Goal: Task Accomplishment & Management: Complete application form

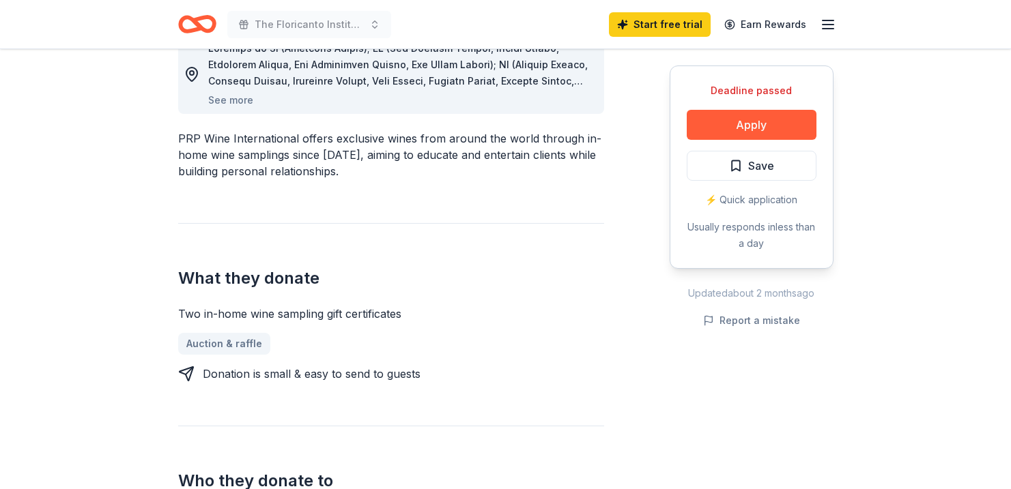
scroll to position [416, 0]
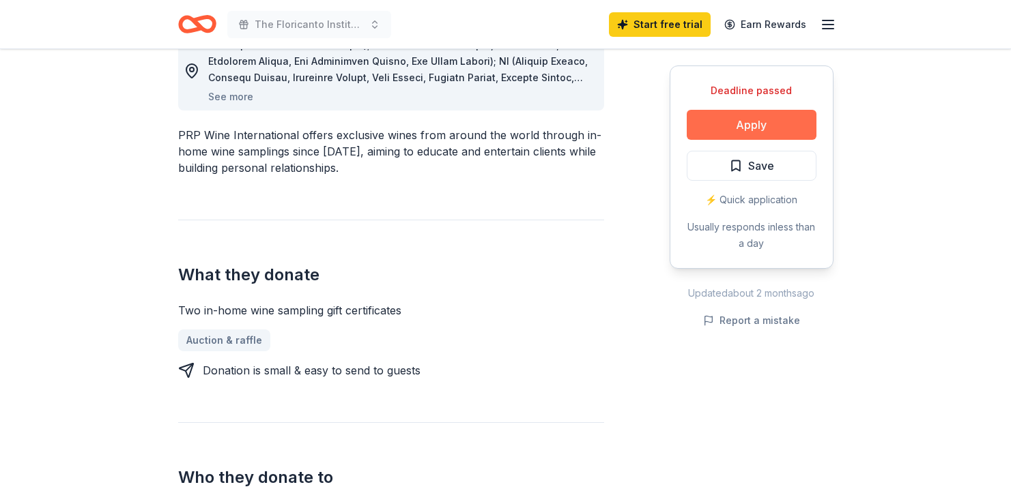
click at [764, 124] on button "Apply" at bounding box center [751, 125] width 130 height 30
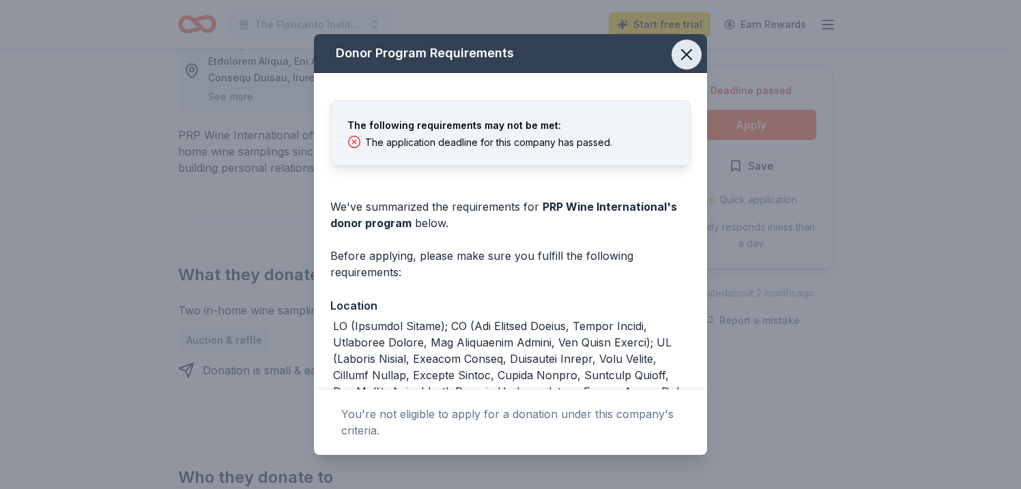
click at [678, 53] on icon "button" at bounding box center [686, 54] width 19 height 19
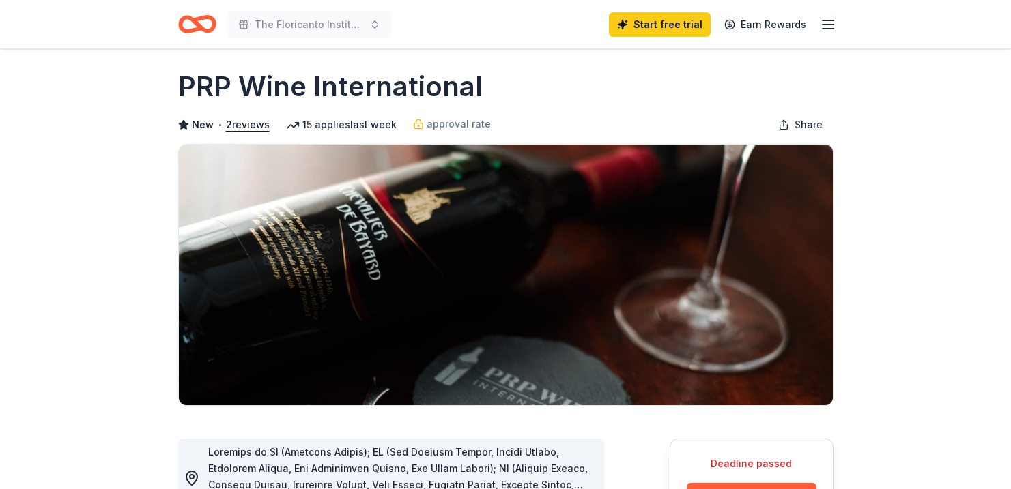
scroll to position [0, 0]
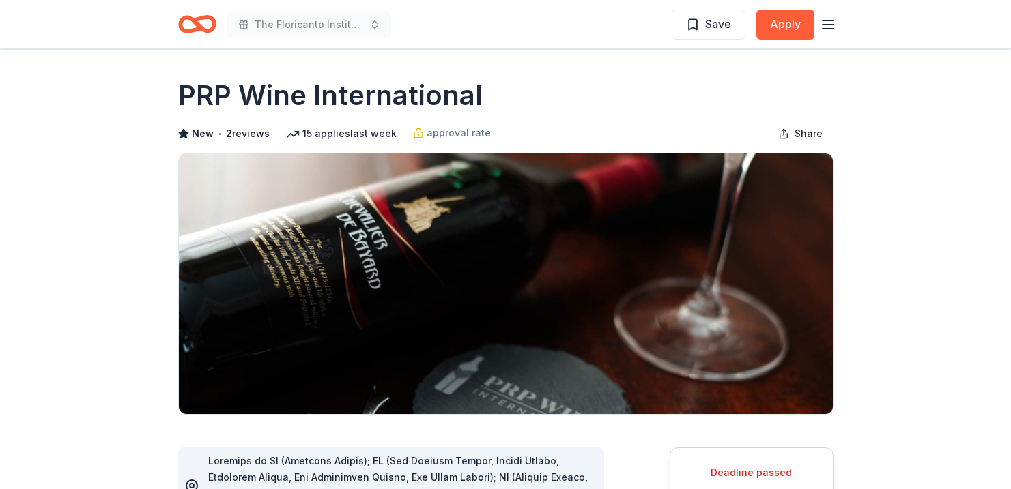
click at [188, 25] on icon "Home" at bounding box center [197, 24] width 38 height 32
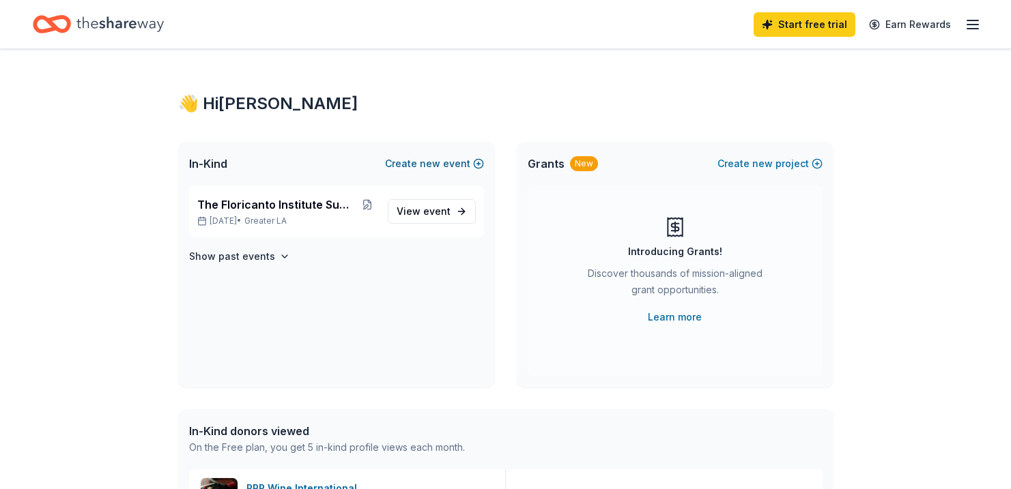
click at [423, 162] on span "new" at bounding box center [430, 164] width 20 height 16
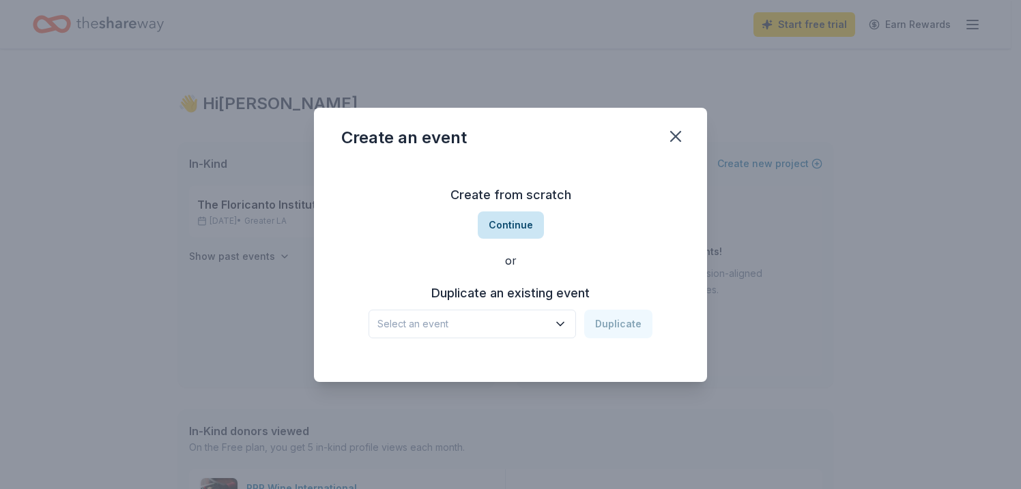
click at [510, 220] on button "Continue" at bounding box center [511, 225] width 66 height 27
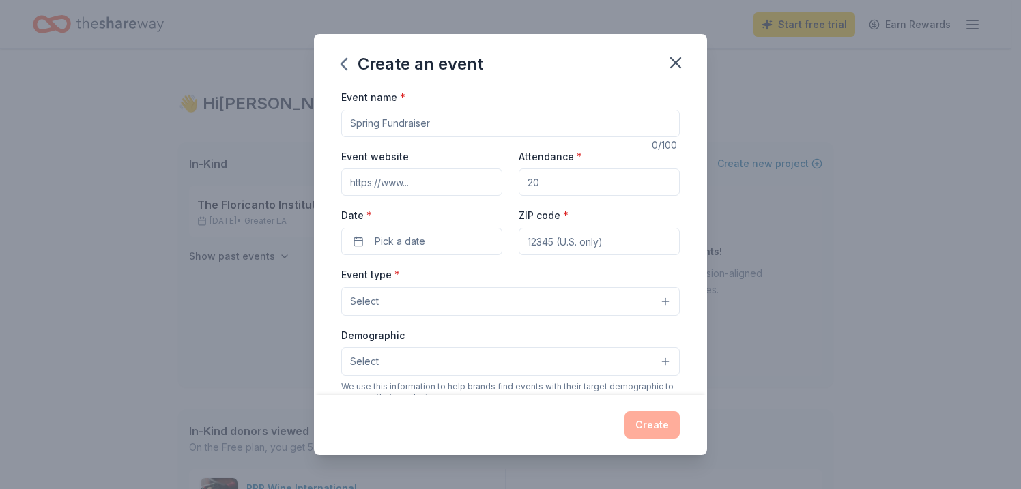
click at [444, 120] on input "Event name *" at bounding box center [510, 123] width 338 height 27
type input "Navidad"
click at [677, 57] on icon "button" at bounding box center [675, 62] width 19 height 19
click at [343, 66] on icon "button" at bounding box center [343, 64] width 5 height 11
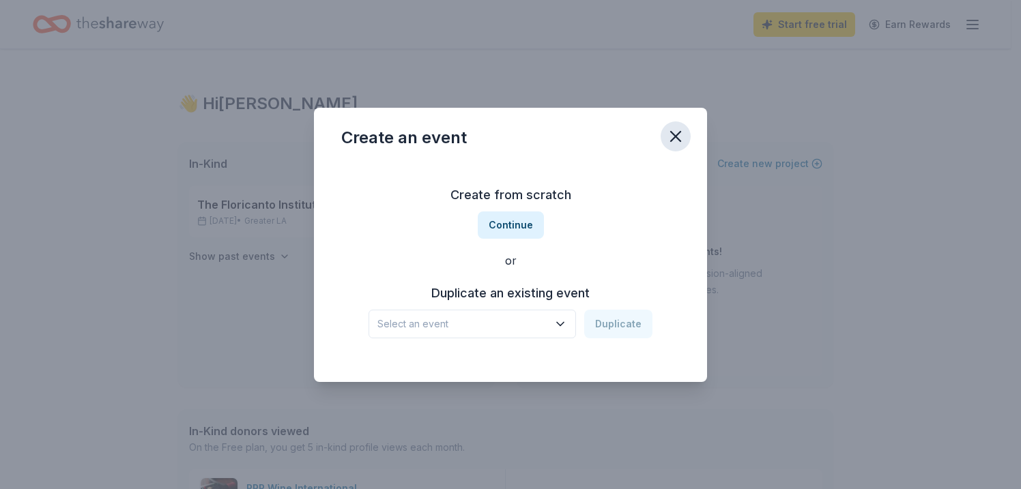
click at [679, 132] on icon "button" at bounding box center [676, 137] width 10 height 10
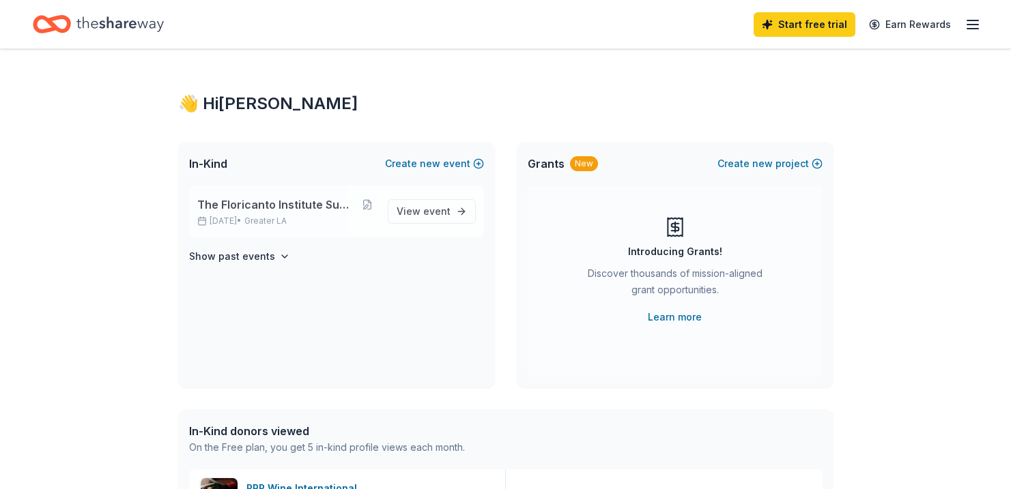
click at [300, 208] on span "The Floricanto Institute Summer Fundraiser" at bounding box center [277, 205] width 160 height 16
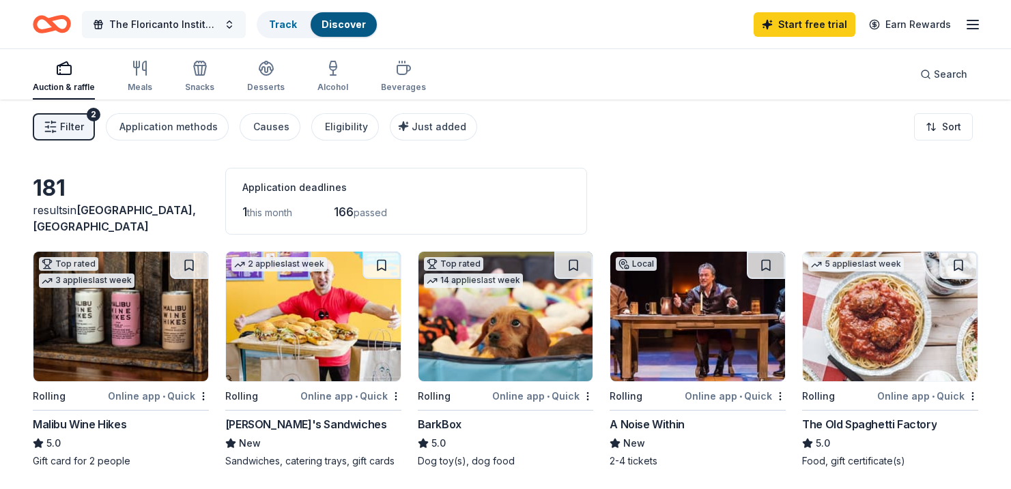
click at [213, 26] on span "The Floricanto Institute Summer Fundraiser" at bounding box center [163, 24] width 109 height 16
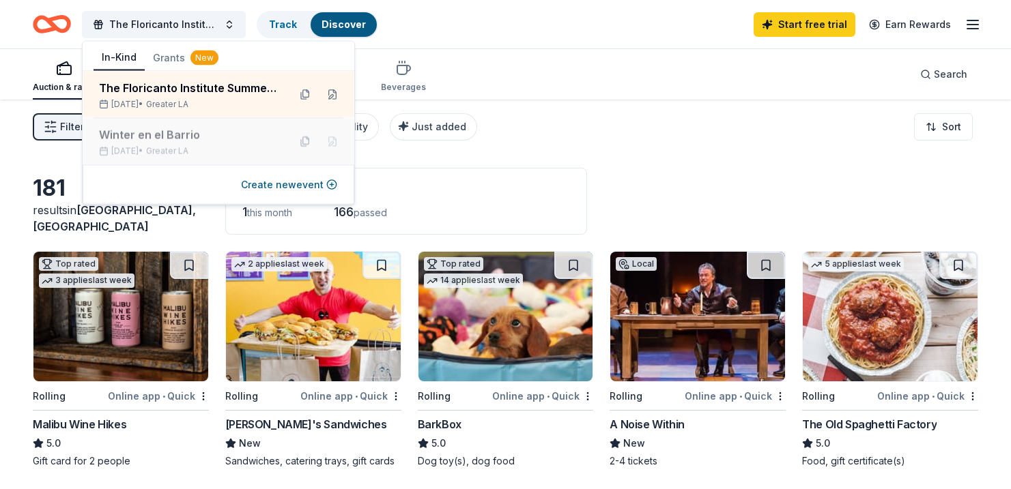
click at [145, 136] on div "Winter en el Barrio" at bounding box center [188, 135] width 179 height 16
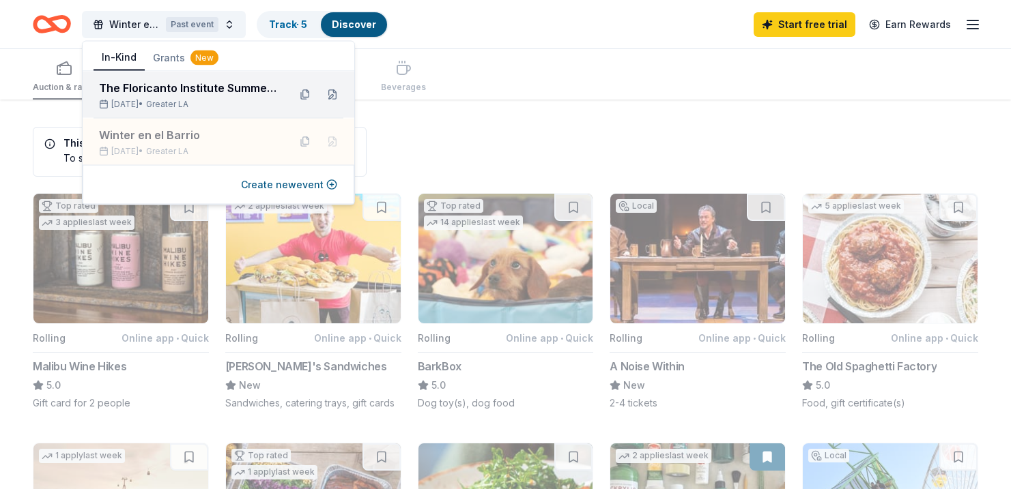
click at [205, 85] on div "The Floricanto Institute Summer Fundraiser" at bounding box center [188, 88] width 179 height 16
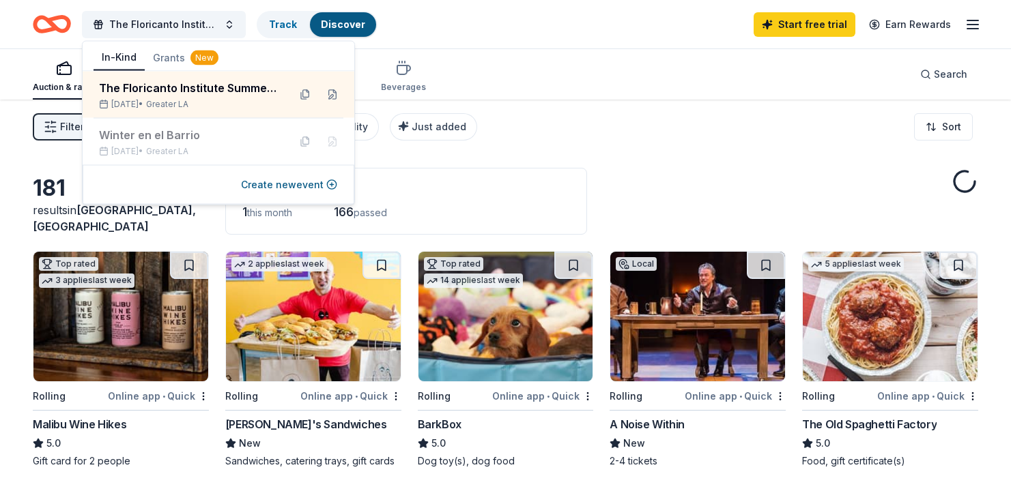
click at [575, 136] on div "Filter 2 Application methods Causes Eligibility Just added Sort" at bounding box center [505, 127] width 1011 height 55
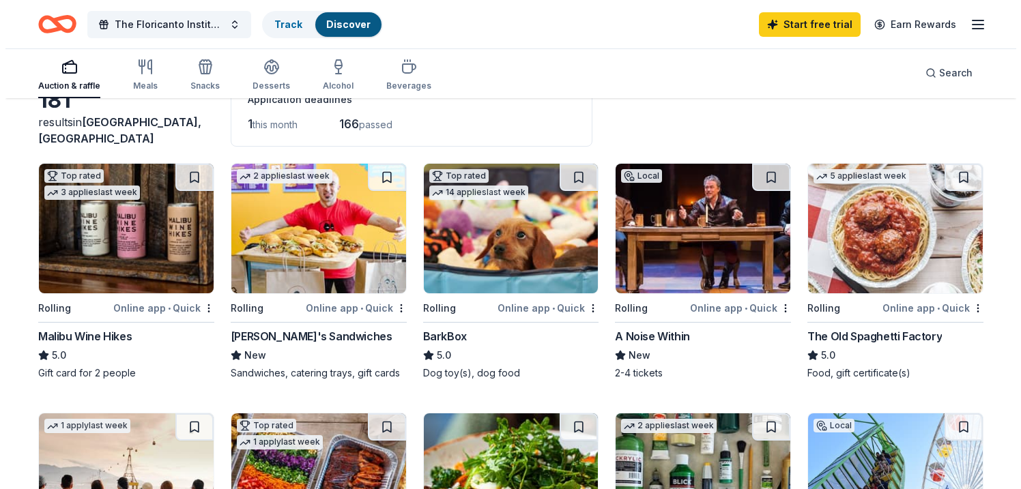
scroll to position [92, 0]
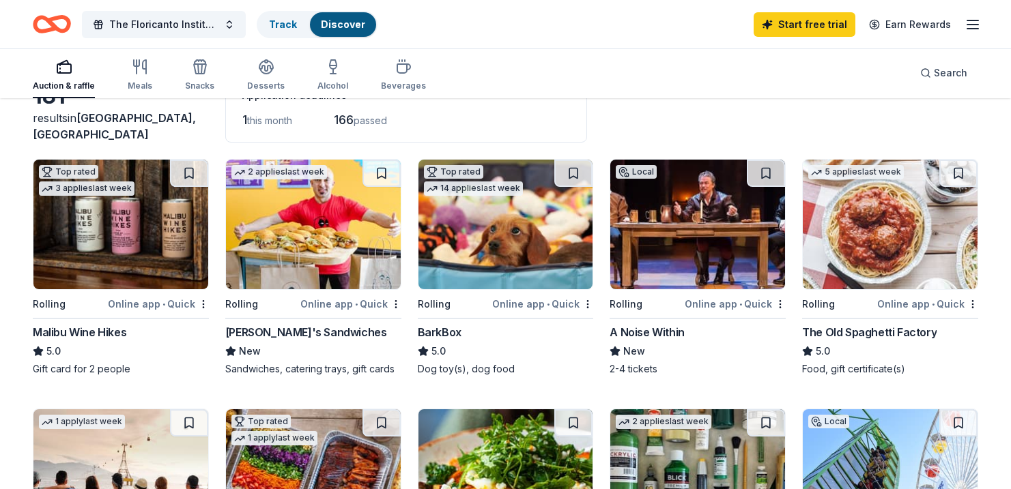
click at [884, 329] on div "The Old Spaghetti Factory" at bounding box center [869, 332] width 134 height 16
click at [166, 21] on span "The Floricanto Institute Summer Fundraiser" at bounding box center [163, 24] width 109 height 16
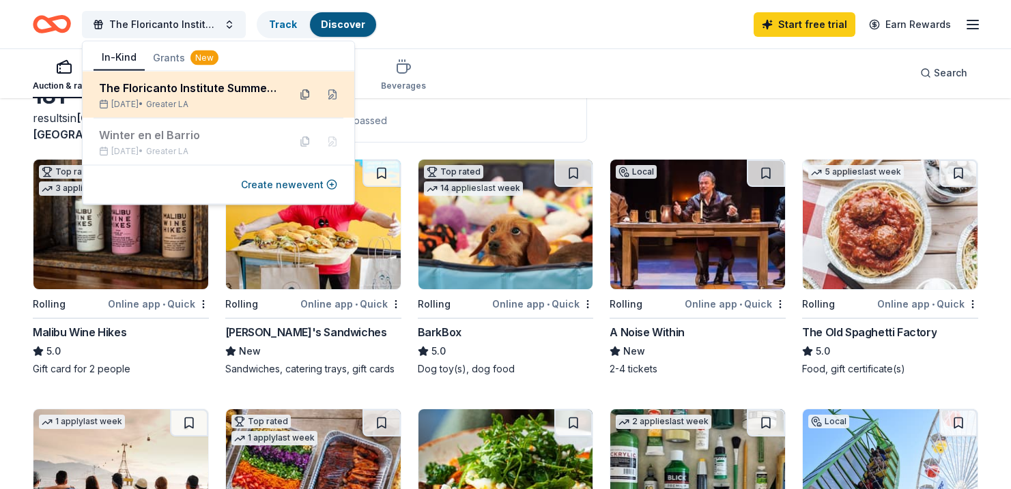
click at [306, 91] on button at bounding box center [305, 95] width 22 height 22
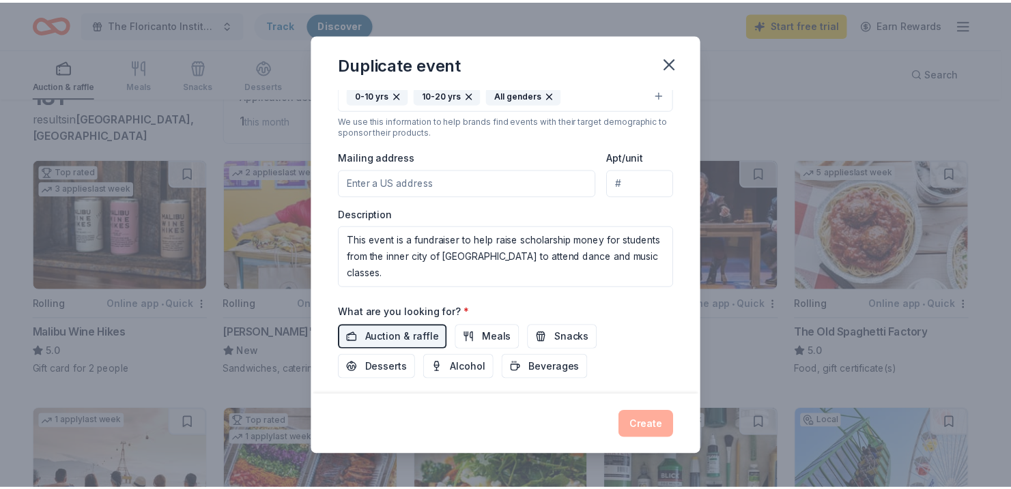
scroll to position [273, 0]
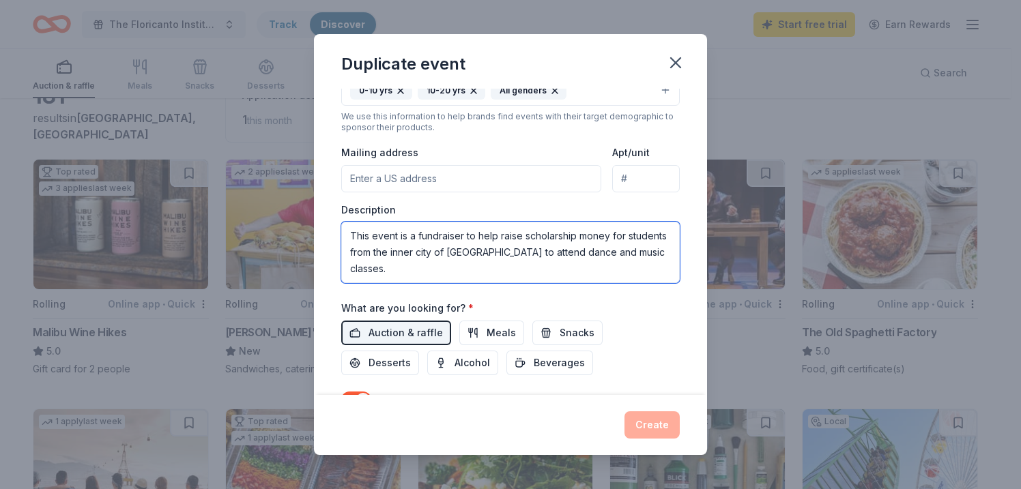
drag, startPoint x: 349, startPoint y: 235, endPoint x: 455, endPoint y: 267, distance: 111.4
click at [455, 267] on textarea "This event is a fundraiser to help raise scholarship money for students from th…" at bounding box center [510, 252] width 338 height 61
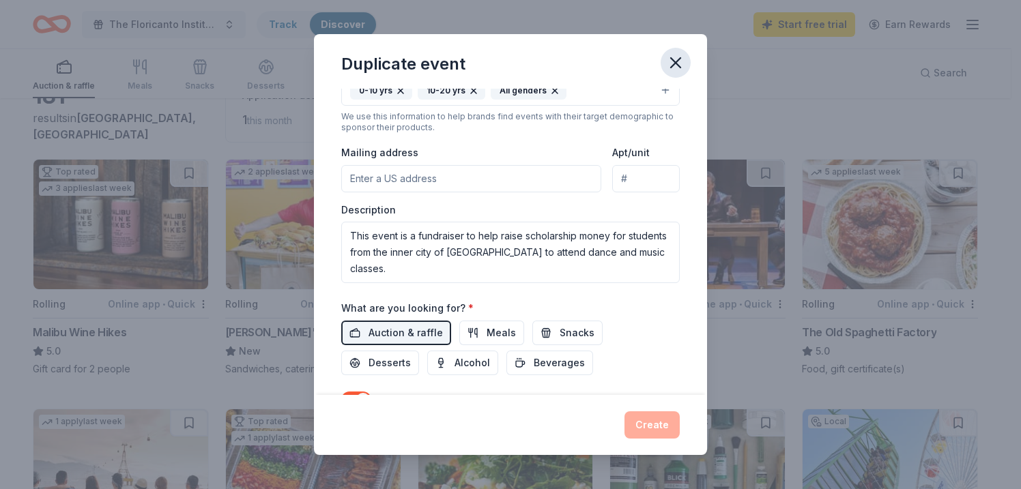
click at [676, 62] on icon "button" at bounding box center [676, 63] width 10 height 10
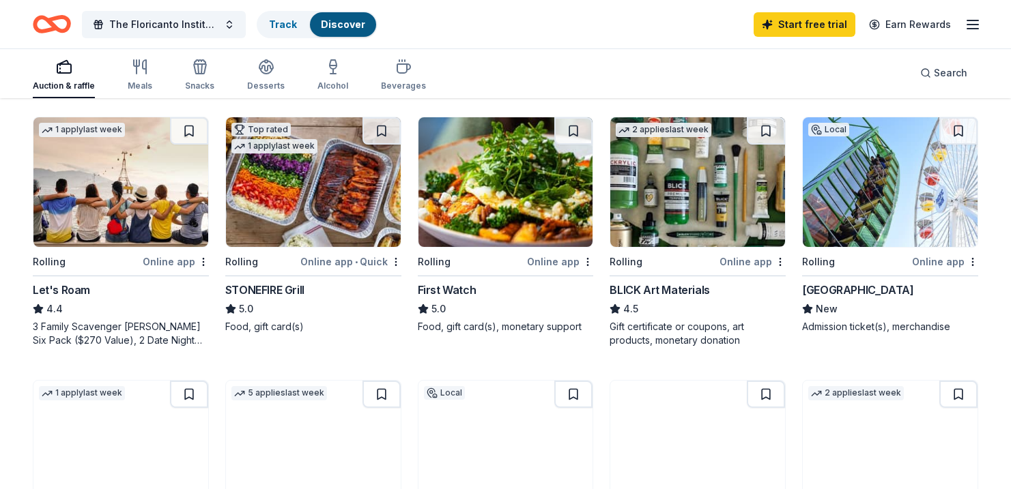
scroll to position [386, 0]
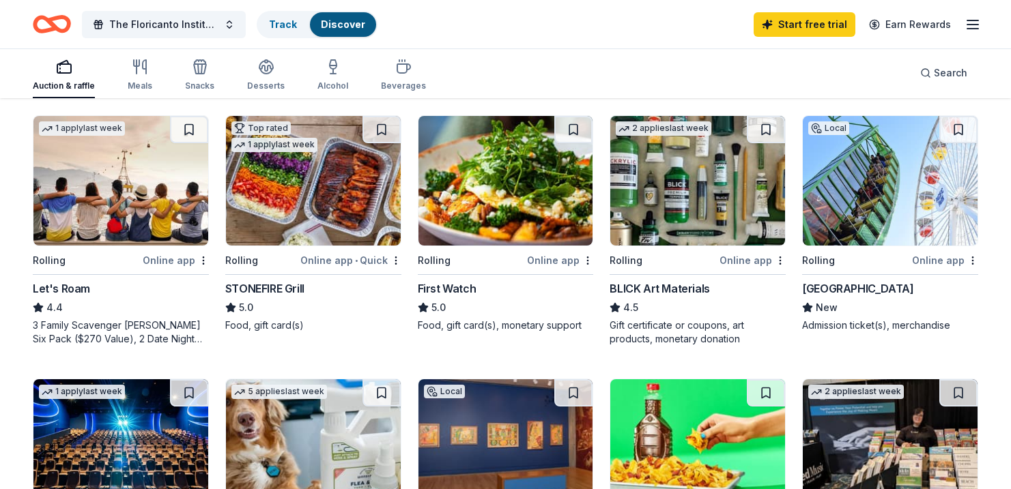
click at [278, 214] on img at bounding box center [313, 181] width 175 height 130
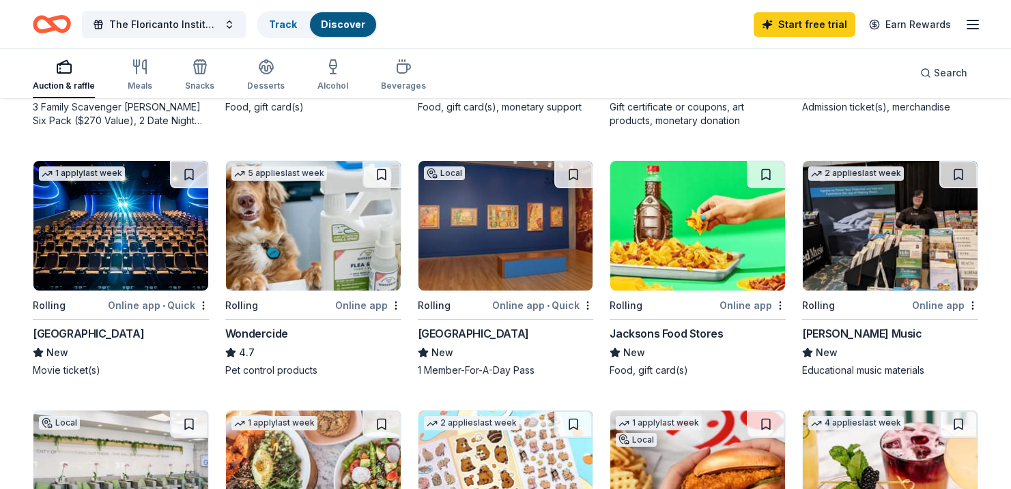
scroll to position [618, 0]
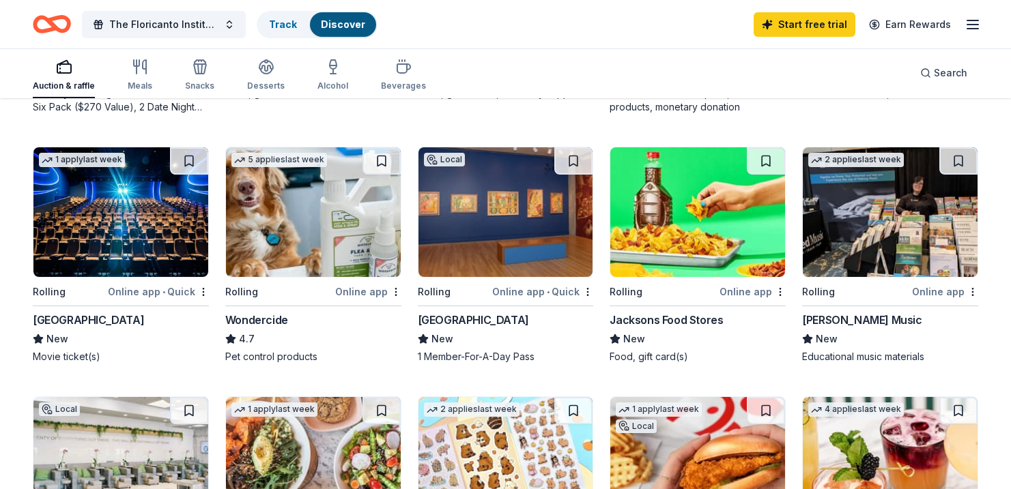
click at [134, 242] on img at bounding box center [120, 212] width 175 height 130
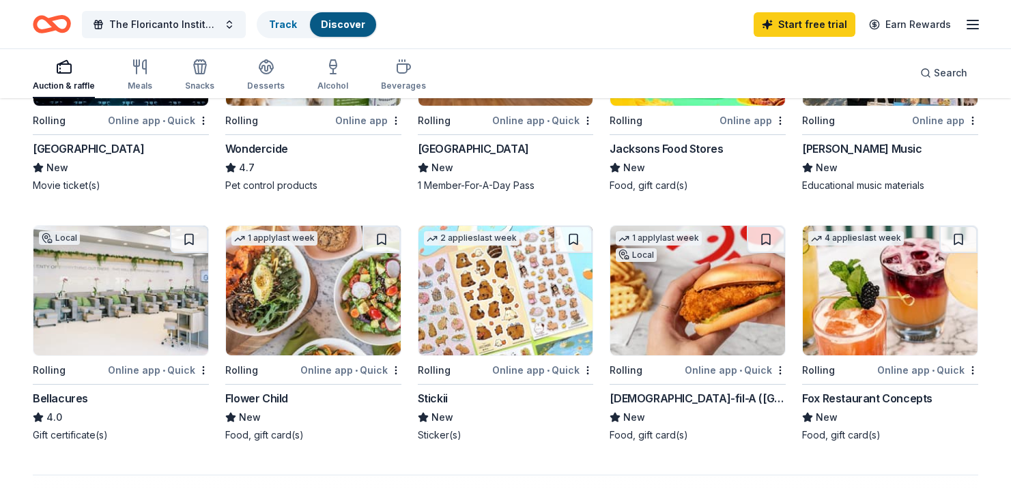
scroll to position [791, 0]
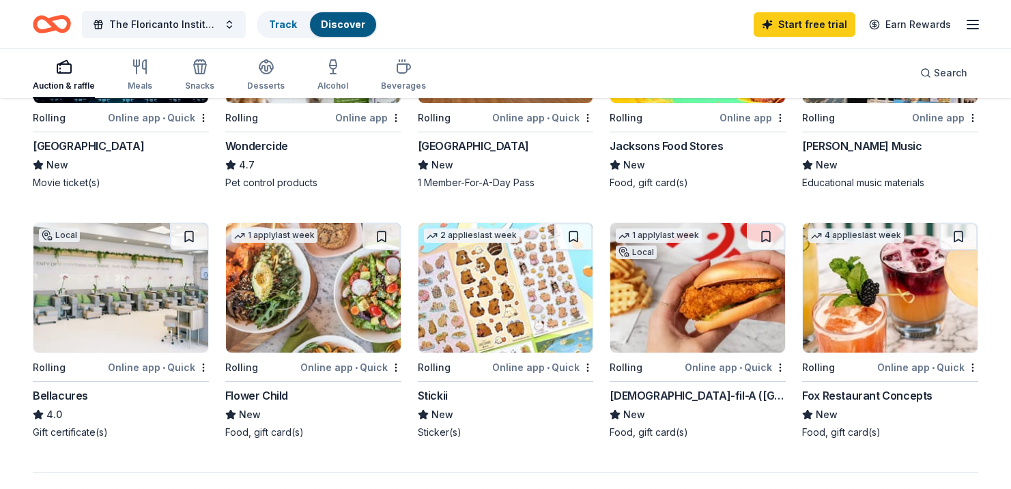
click at [692, 353] on div "1 apply last week Local Rolling Online app • Quick Chick-fil-A (Los Angeles) Ne…" at bounding box center [697, 330] width 176 height 217
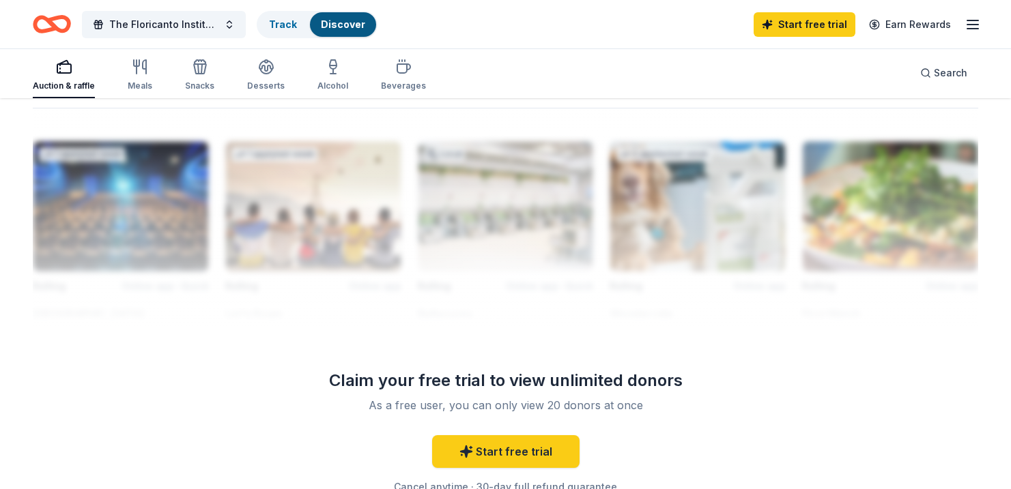
scroll to position [1180, 0]
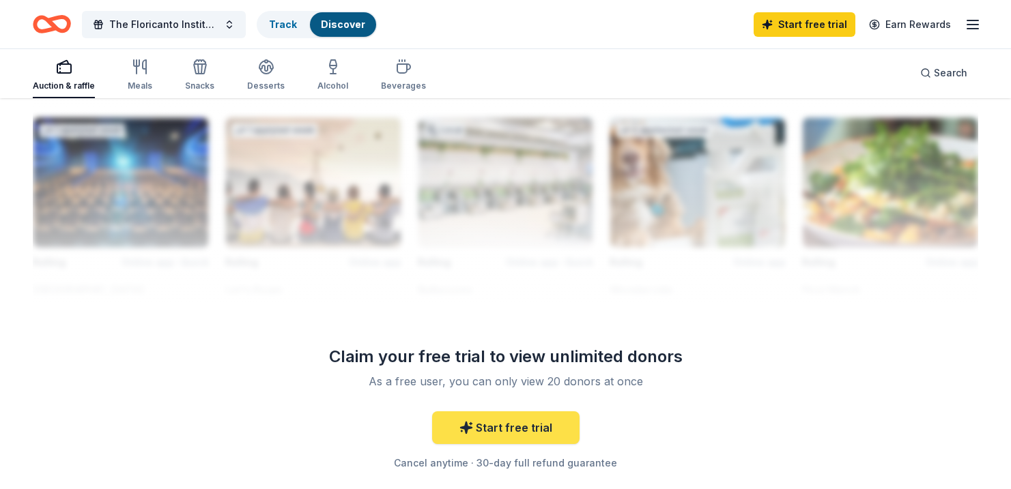
click at [545, 424] on link "Start free trial" at bounding box center [505, 427] width 147 height 33
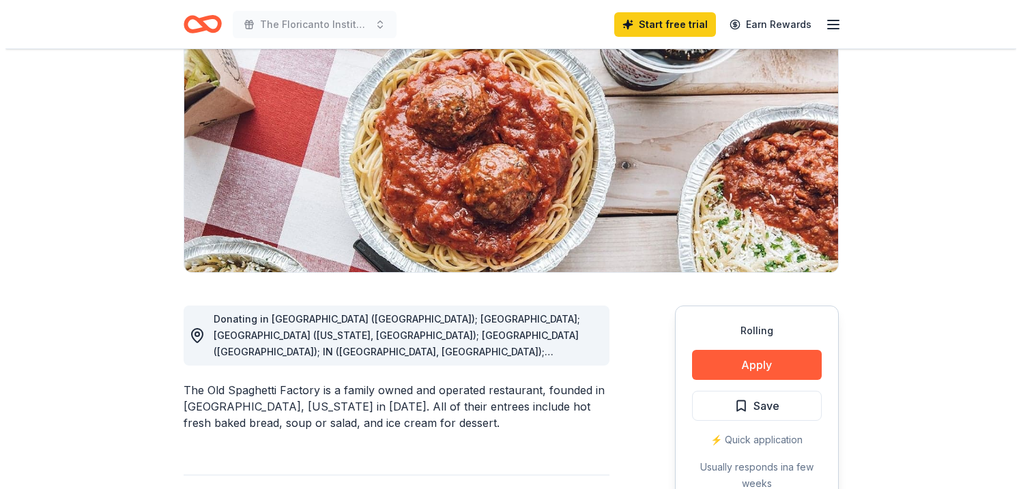
scroll to position [158, 0]
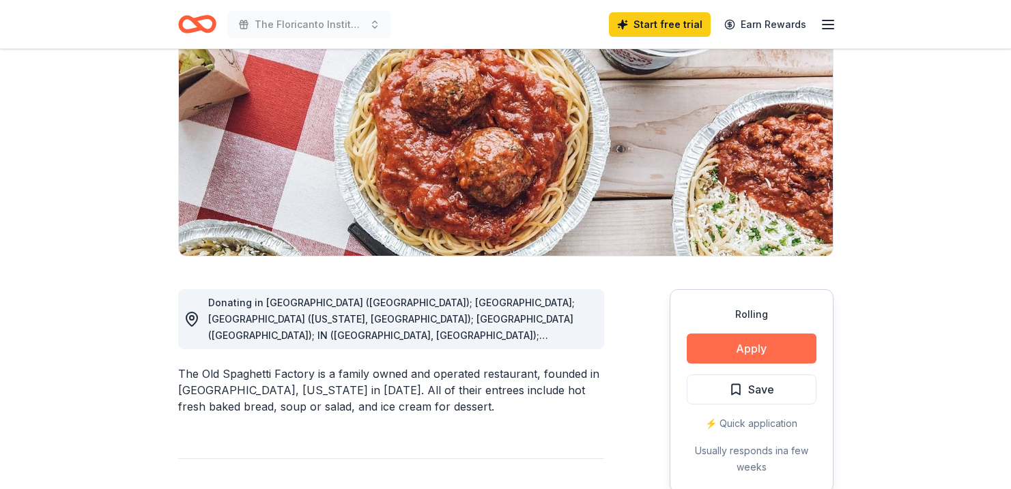
click at [755, 345] on button "Apply" at bounding box center [751, 349] width 130 height 30
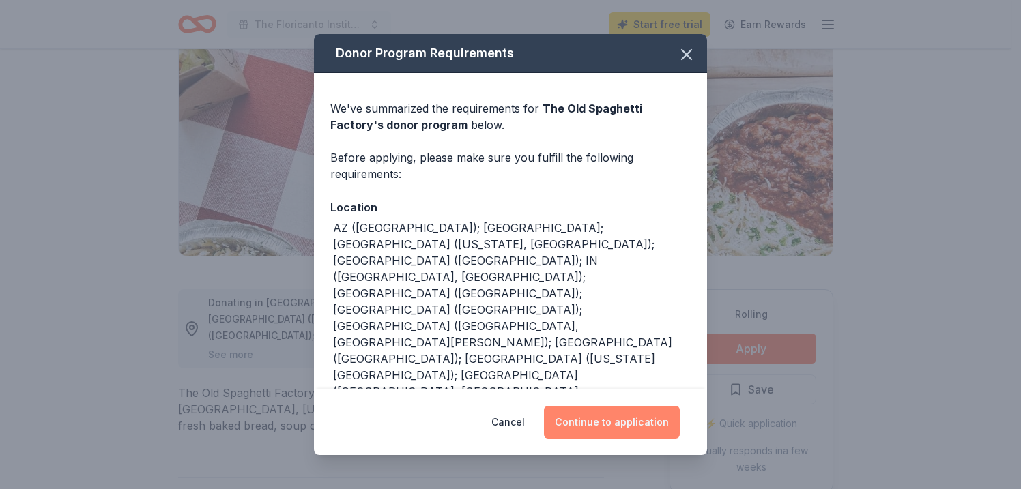
click at [626, 417] on button "Continue to application" at bounding box center [612, 422] width 136 height 33
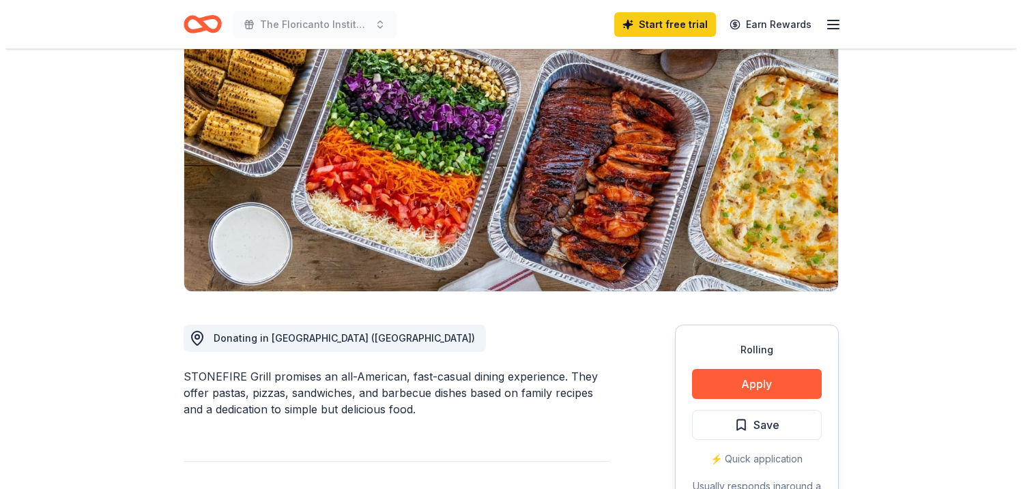
scroll to position [126, 0]
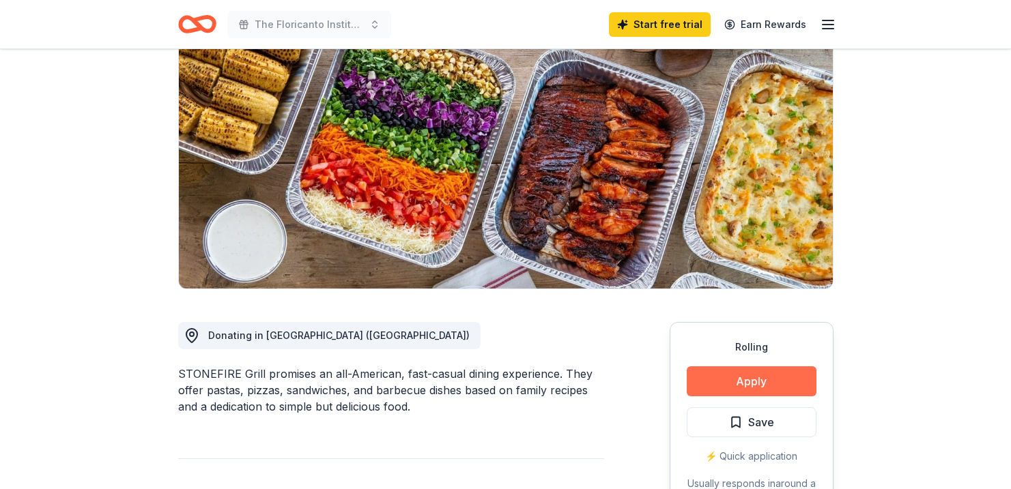
click at [746, 376] on button "Apply" at bounding box center [751, 381] width 130 height 30
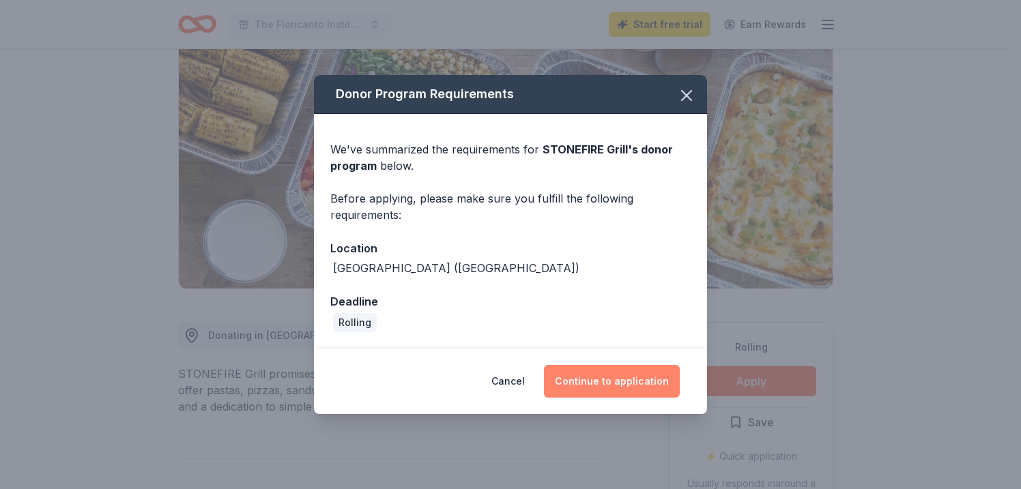
click at [622, 380] on button "Continue to application" at bounding box center [612, 381] width 136 height 33
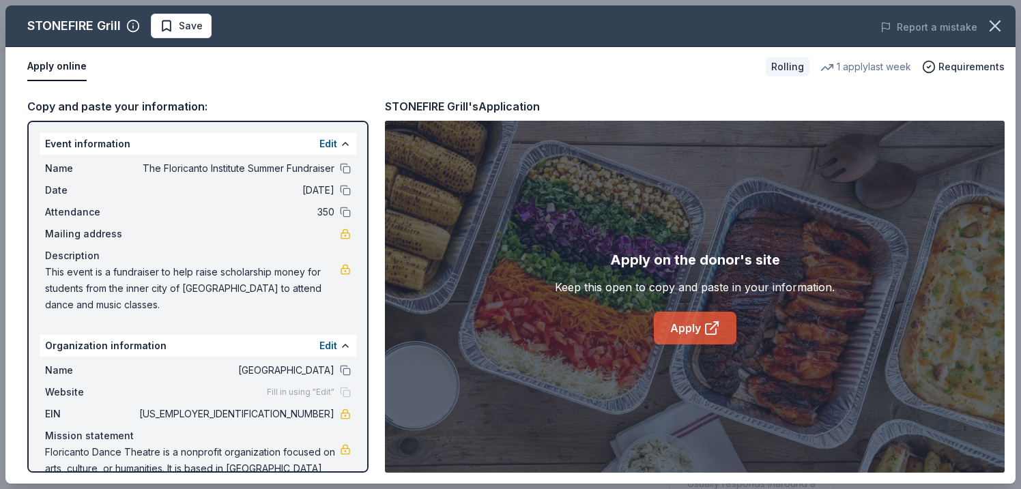
click at [695, 329] on link "Apply" at bounding box center [695, 328] width 83 height 33
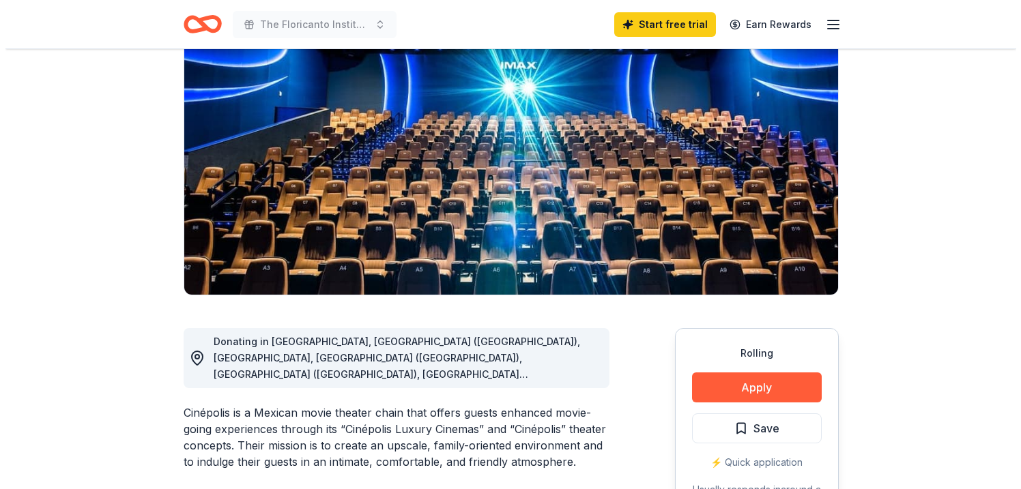
scroll to position [165, 0]
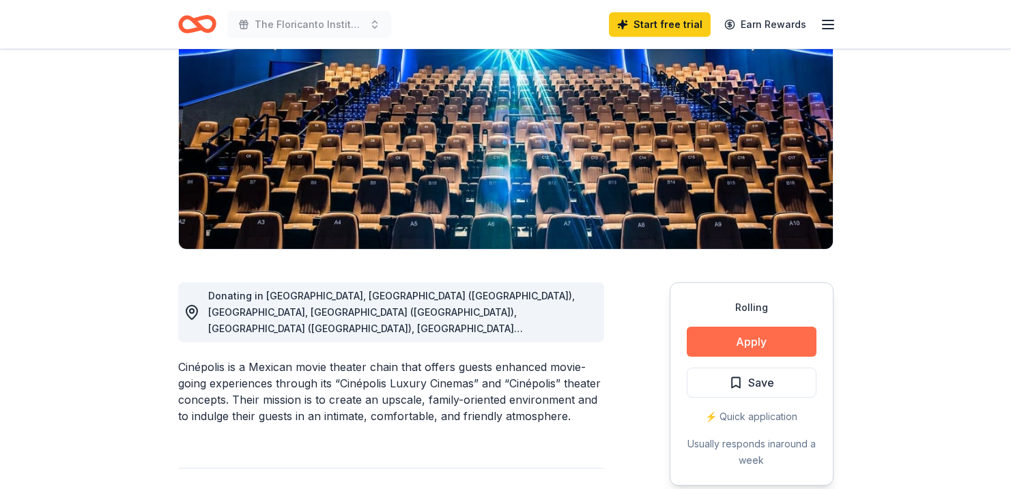
click at [757, 341] on button "Apply" at bounding box center [751, 342] width 130 height 30
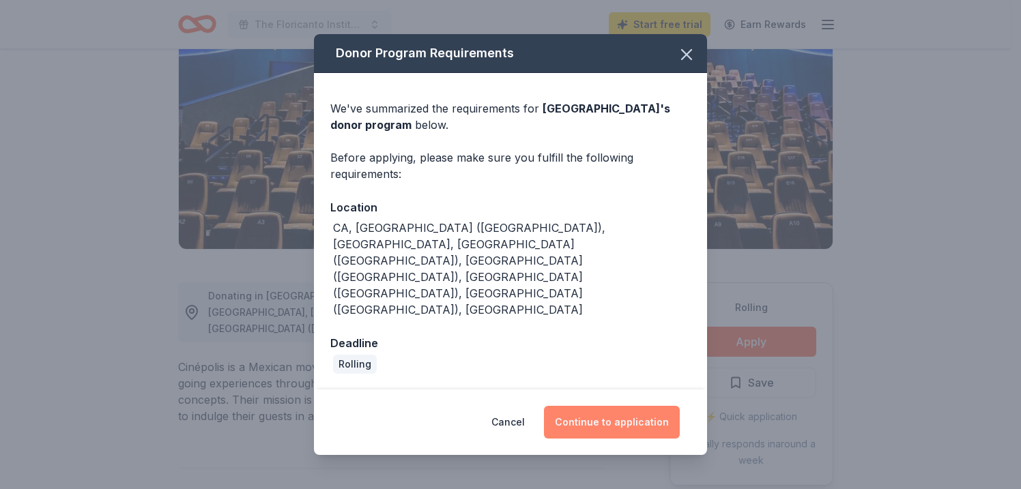
click at [614, 406] on button "Continue to application" at bounding box center [612, 422] width 136 height 33
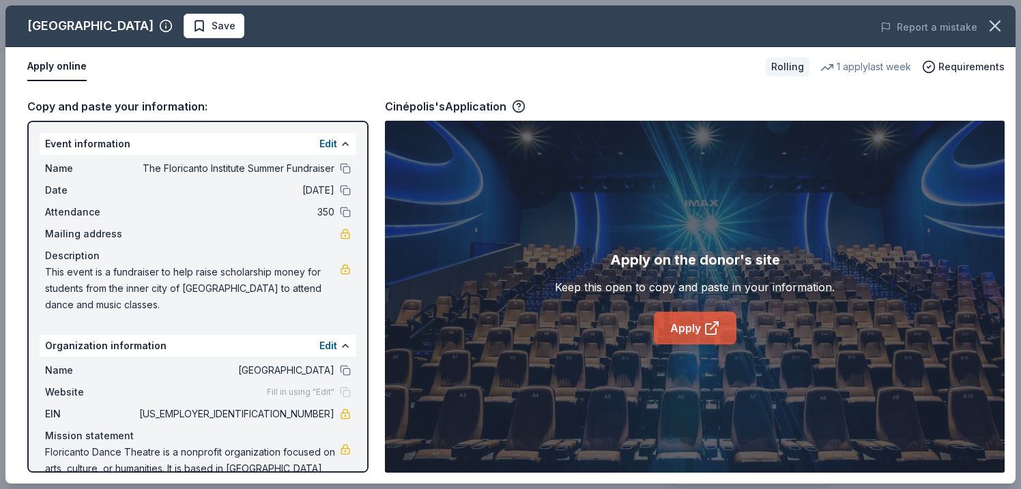
click at [691, 323] on link "Apply" at bounding box center [695, 328] width 83 height 33
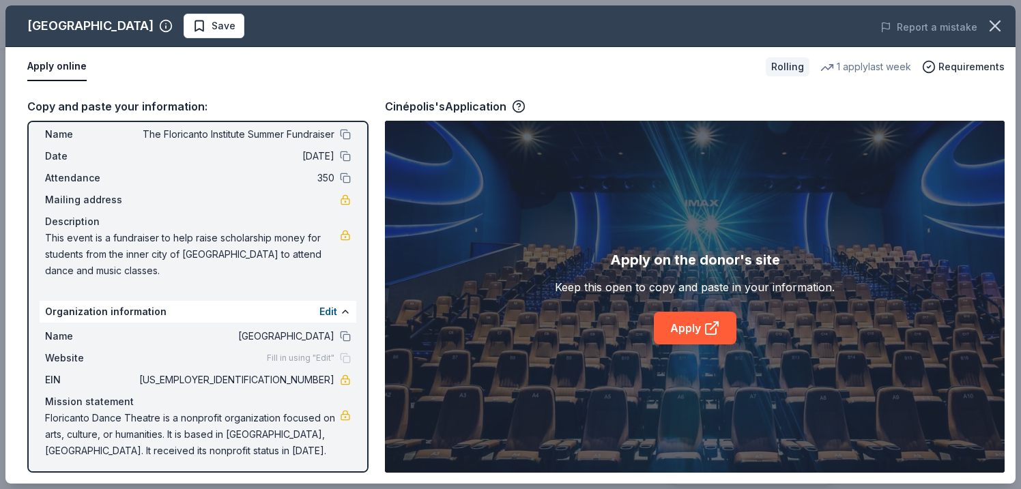
scroll to position [38, 0]
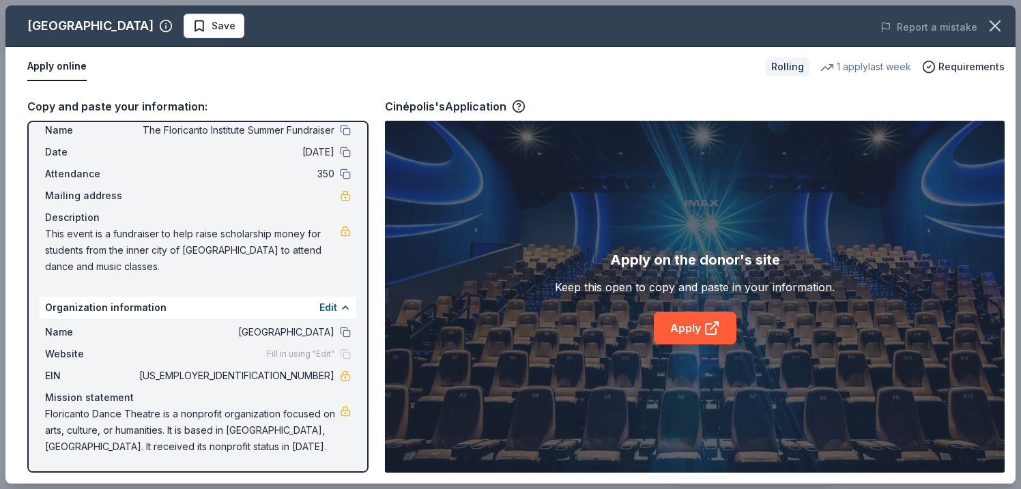
drag, startPoint x: 46, startPoint y: 232, endPoint x: 149, endPoint y: 255, distance: 105.6
click at [164, 261] on span "This event is a fundraiser to help raise scholarship money for students from th…" at bounding box center [192, 250] width 295 height 49
click at [141, 248] on span "This event is a fundraiser to help raise scholarship money for students from th…" at bounding box center [192, 250] width 295 height 49
